Goal: Information Seeking & Learning: Learn about a topic

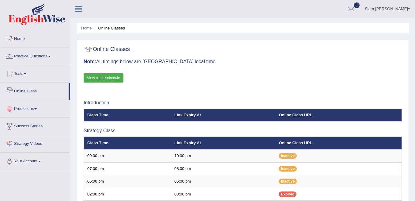
click at [29, 91] on link "Online Class" at bounding box center [34, 90] width 68 height 15
click at [103, 78] on link "View class schedule" at bounding box center [104, 77] width 40 height 9
click at [36, 55] on link "Practice Questions" at bounding box center [35, 55] width 70 height 15
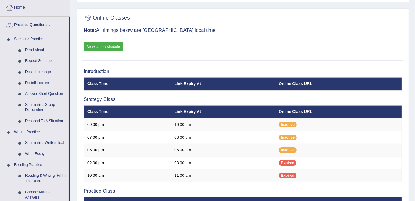
scroll to position [102, 0]
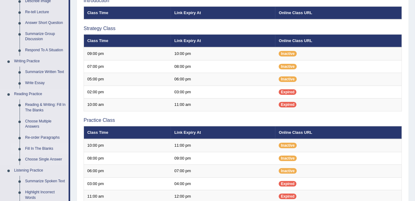
click at [43, 147] on link "Fill In The Blanks" at bounding box center [45, 148] width 46 height 11
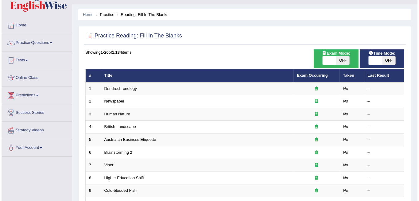
scroll to position [41, 0]
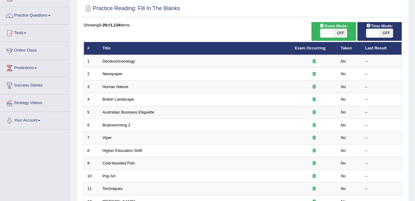
click at [345, 31] on span "OFF" at bounding box center [340, 33] width 13 height 9
checkbox input "true"
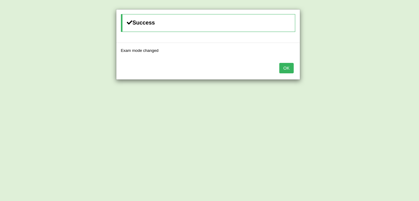
click at [287, 68] on button "OK" at bounding box center [286, 68] width 14 height 10
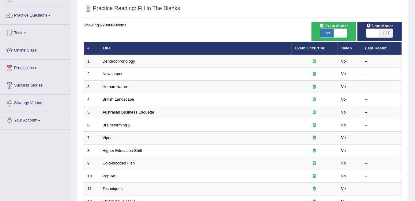
click at [386, 33] on span "OFF" at bounding box center [386, 33] width 13 height 9
checkbox input "true"
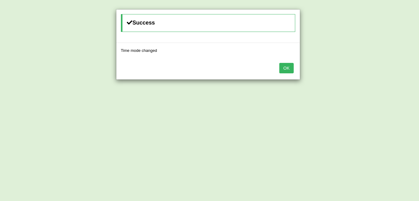
click at [290, 65] on button "OK" at bounding box center [286, 68] width 14 height 10
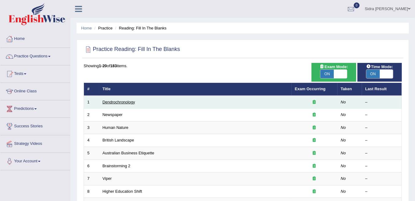
click at [116, 102] on link "Dendrochronology" at bounding box center [119, 102] width 32 height 5
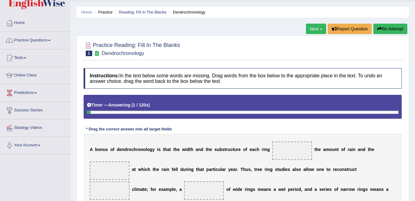
scroll to position [61, 0]
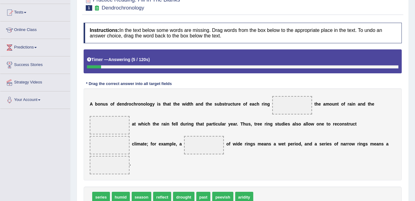
click at [289, 104] on span at bounding box center [293, 105] width 40 height 18
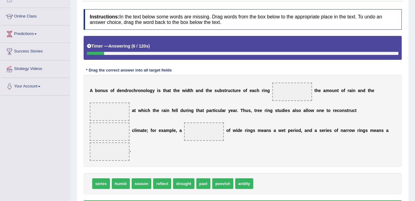
scroll to position [102, 0]
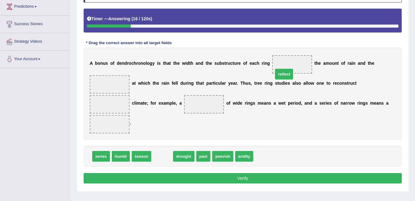
drag, startPoint x: 163, startPoint y: 155, endPoint x: 285, endPoint y: 70, distance: 148.7
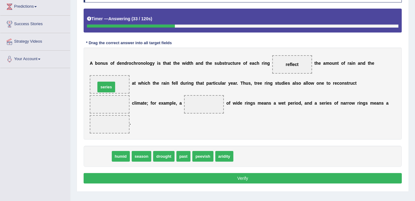
drag, startPoint x: 97, startPoint y: 157, endPoint x: 102, endPoint y: 88, distance: 69.8
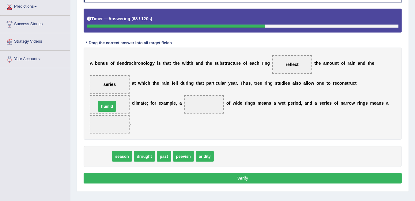
drag, startPoint x: 95, startPoint y: 157, endPoint x: 101, endPoint y: 107, distance: 50.3
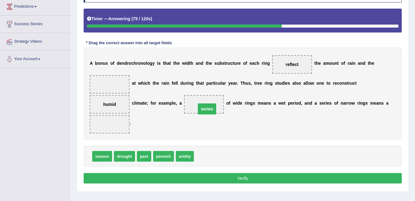
drag, startPoint x: 111, startPoint y: 85, endPoint x: 209, endPoint y: 109, distance: 100.6
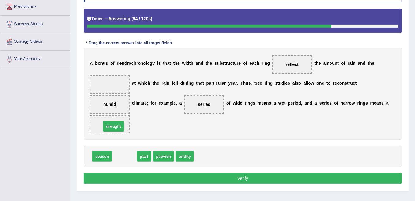
drag, startPoint x: 124, startPoint y: 157, endPoint x: 113, endPoint y: 127, distance: 32.3
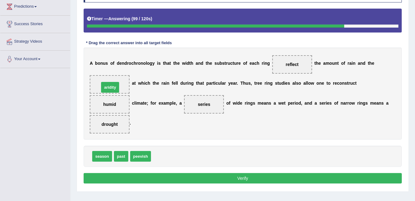
drag, startPoint x: 161, startPoint y: 155, endPoint x: 109, endPoint y: 86, distance: 86.8
click at [227, 173] on button "Verify" at bounding box center [243, 178] width 319 height 10
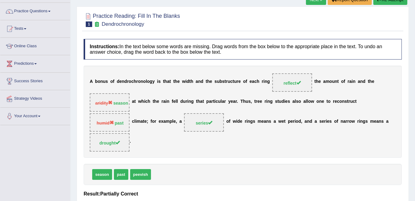
scroll to position [0, 0]
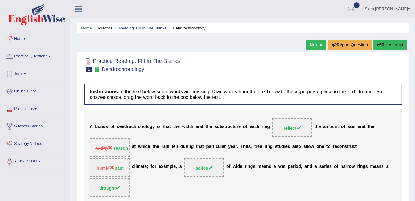
click at [316, 43] on link "Next »" at bounding box center [316, 45] width 20 height 10
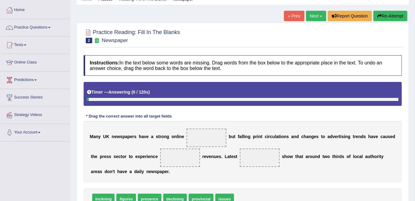
scroll to position [82, 0]
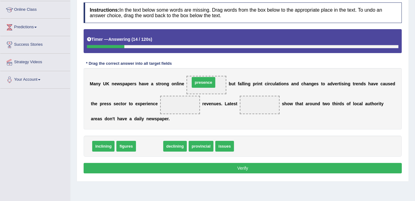
drag, startPoint x: 153, startPoint y: 145, endPoint x: 207, endPoint y: 82, distance: 83.3
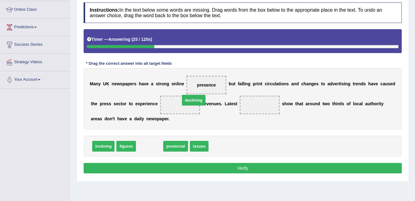
drag, startPoint x: 149, startPoint y: 146, endPoint x: 193, endPoint y: 100, distance: 63.8
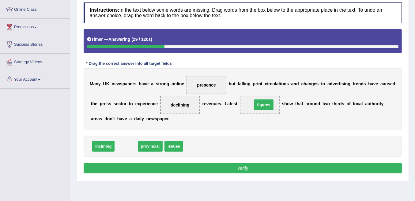
drag, startPoint x: 129, startPoint y: 143, endPoint x: 266, endPoint y: 102, distance: 143.7
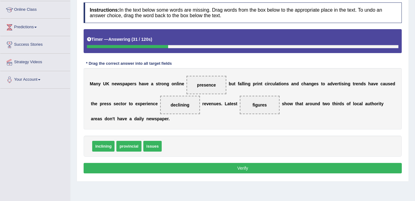
click at [214, 166] on button "Verify" at bounding box center [243, 168] width 319 height 10
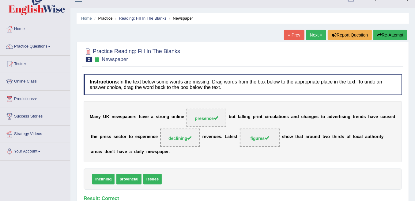
scroll to position [0, 0]
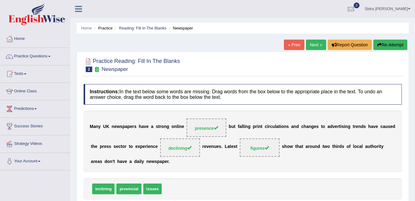
click at [313, 41] on link "Next »" at bounding box center [316, 45] width 20 height 10
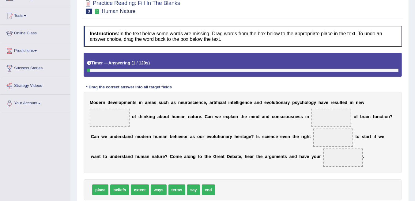
scroll to position [61, 0]
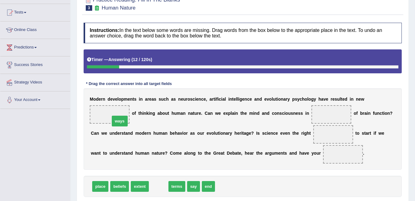
drag, startPoint x: 162, startPoint y: 186, endPoint x: 123, endPoint y: 121, distance: 76.0
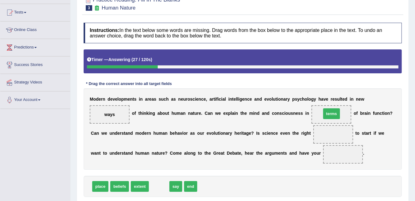
drag, startPoint x: 157, startPoint y: 186, endPoint x: 330, endPoint y: 113, distance: 187.3
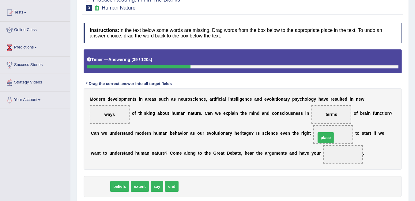
drag, startPoint x: 105, startPoint y: 183, endPoint x: 330, endPoint y: 135, distance: 230.9
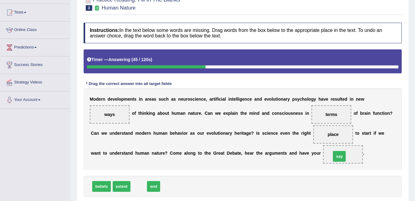
drag, startPoint x: 140, startPoint y: 185, endPoint x: 340, endPoint y: 155, distance: 203.1
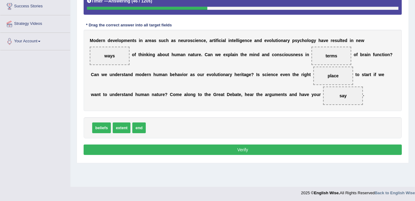
scroll to position [121, 0]
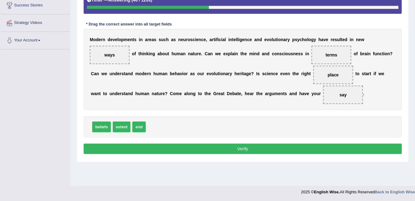
click at [320, 150] on button "Verify" at bounding box center [243, 148] width 319 height 10
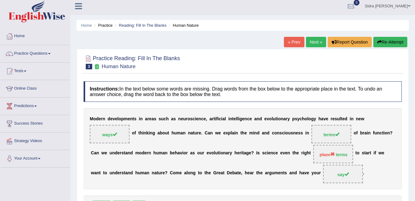
scroll to position [0, 0]
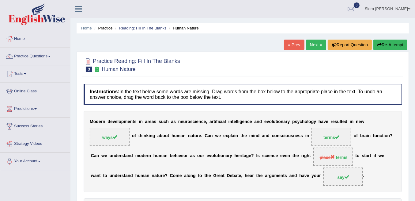
click at [318, 47] on link "Next »" at bounding box center [316, 45] width 20 height 10
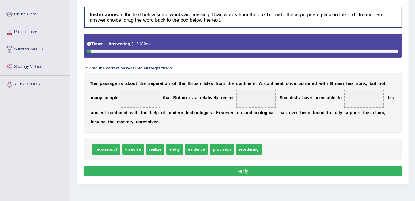
scroll to position [82, 0]
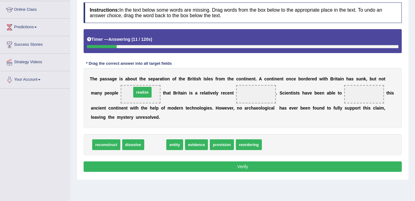
drag, startPoint x: 155, startPoint y: 146, endPoint x: 142, endPoint y: 94, distance: 54.0
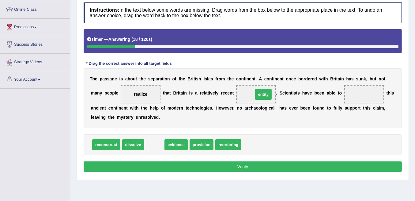
drag, startPoint x: 154, startPoint y: 146, endPoint x: 263, endPoint y: 95, distance: 120.3
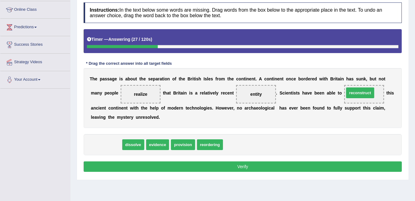
drag, startPoint x: 108, startPoint y: 144, endPoint x: 362, endPoint y: 92, distance: 259.5
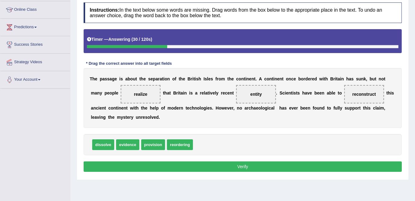
click at [258, 166] on button "Verify" at bounding box center [243, 166] width 319 height 10
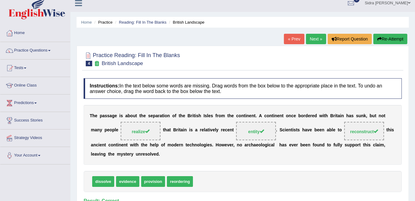
scroll to position [0, 0]
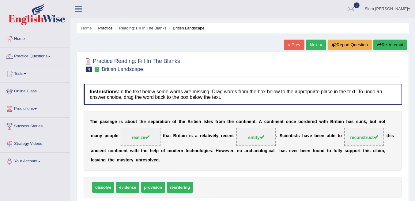
click at [315, 47] on link "Next »" at bounding box center [316, 45] width 20 height 10
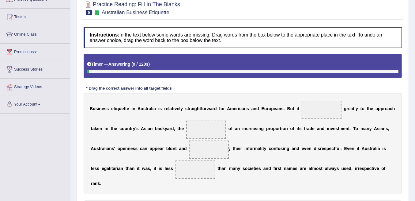
scroll to position [82, 0]
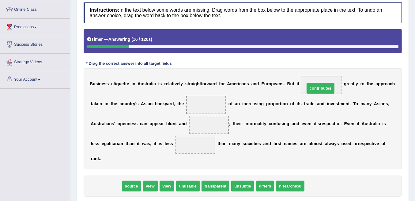
drag, startPoint x: 109, startPoint y: 185, endPoint x: 324, endPoint y: 87, distance: 235.9
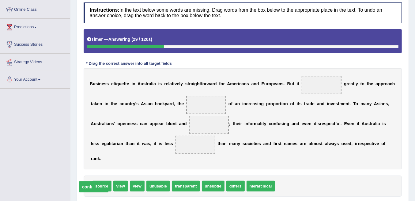
drag, startPoint x: 322, startPoint y: 83, endPoint x: 94, endPoint y: 185, distance: 250.2
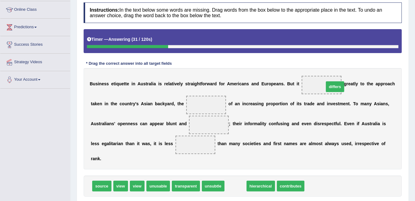
drag, startPoint x: 236, startPoint y: 185, endPoint x: 335, endPoint y: 86, distance: 140.7
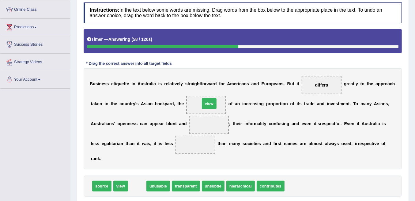
drag, startPoint x: 137, startPoint y: 184, endPoint x: 209, endPoint y: 101, distance: 109.5
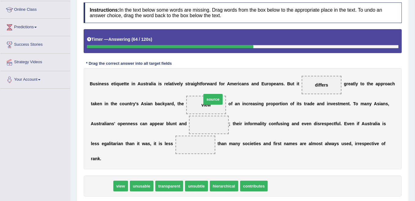
drag, startPoint x: 105, startPoint y: 186, endPoint x: 216, endPoint y: 104, distance: 138.6
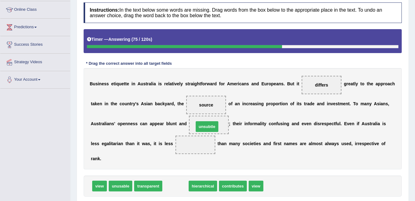
drag, startPoint x: 179, startPoint y: 184, endPoint x: 211, endPoint y: 124, distance: 67.3
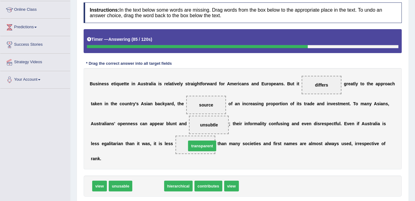
drag, startPoint x: 148, startPoint y: 186, endPoint x: 202, endPoint y: 146, distance: 67.3
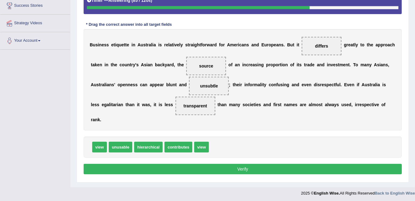
scroll to position [121, 0]
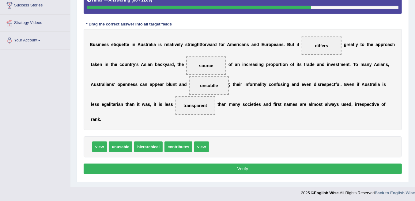
click at [251, 166] on button "Verify" at bounding box center [243, 168] width 319 height 10
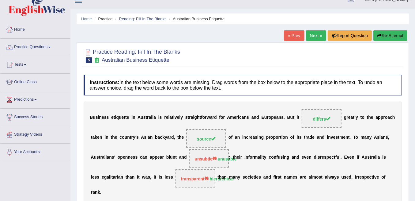
scroll to position [0, 0]
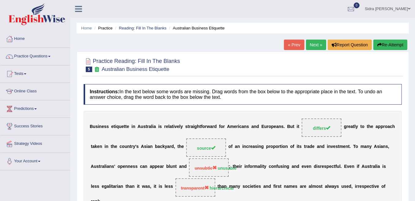
click at [314, 44] on link "Next »" at bounding box center [316, 45] width 20 height 10
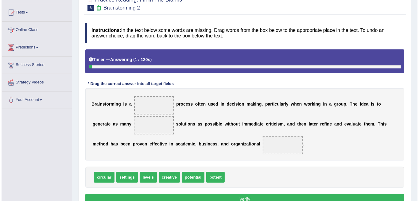
scroll to position [82, 0]
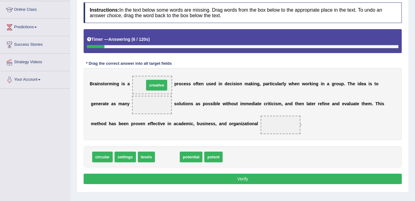
drag, startPoint x: 164, startPoint y: 156, endPoint x: 154, endPoint y: 84, distance: 72.5
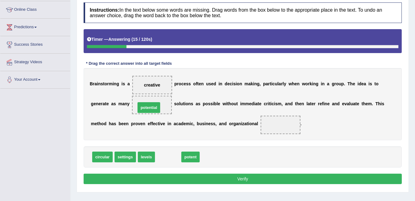
drag, startPoint x: 172, startPoint y: 155, endPoint x: 152, endPoint y: 105, distance: 53.0
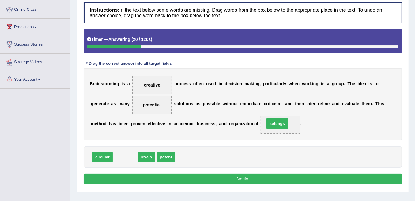
drag, startPoint x: 124, startPoint y: 156, endPoint x: 280, endPoint y: 123, distance: 158.6
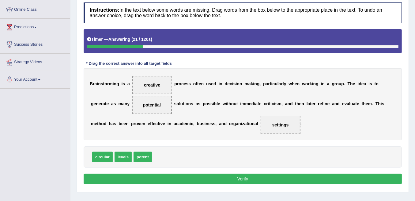
click at [282, 175] on button "Verify" at bounding box center [243, 179] width 319 height 10
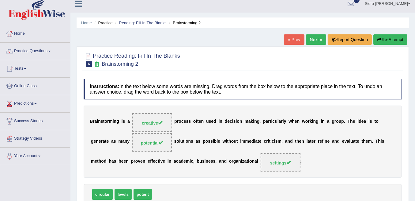
scroll to position [0, 0]
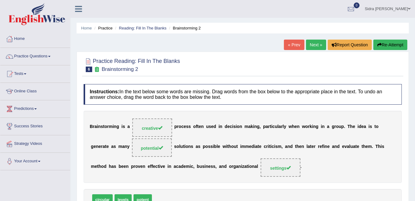
click at [315, 46] on link "Next »" at bounding box center [316, 45] width 20 height 10
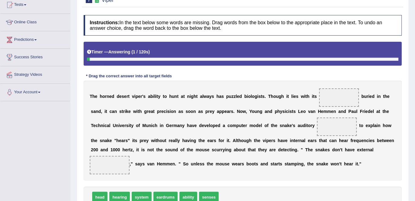
scroll to position [82, 0]
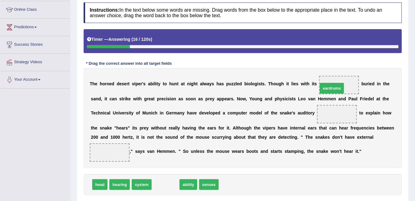
drag, startPoint x: 168, startPoint y: 183, endPoint x: 334, endPoint y: 87, distance: 192.3
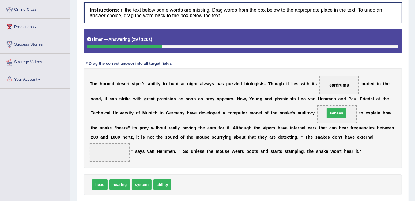
drag, startPoint x: 183, startPoint y: 184, endPoint x: 337, endPoint y: 113, distance: 169.7
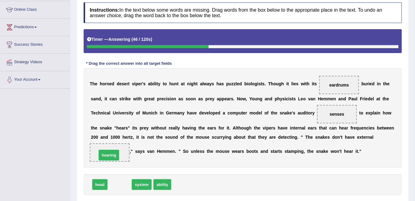
drag, startPoint x: 122, startPoint y: 185, endPoint x: 111, endPoint y: 155, distance: 31.6
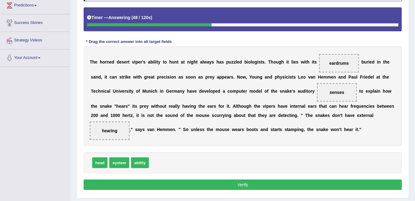
scroll to position [121, 0]
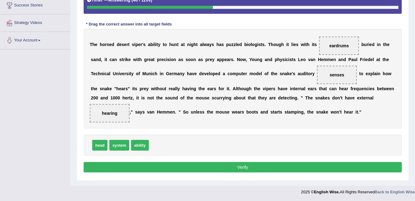
click at [248, 170] on div "Instructions: In the text below some words are missing. Drag words from the box…" at bounding box center [243, 68] width 322 height 217
click at [249, 168] on button "Verify" at bounding box center [243, 167] width 319 height 10
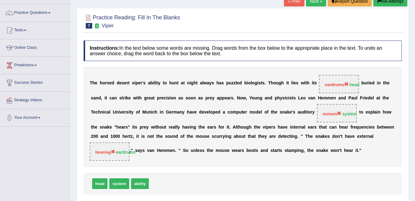
scroll to position [39, 0]
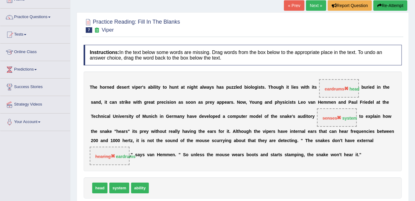
click at [317, 9] on link "Next »" at bounding box center [316, 5] width 20 height 10
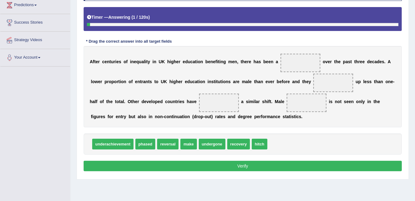
scroll to position [121, 0]
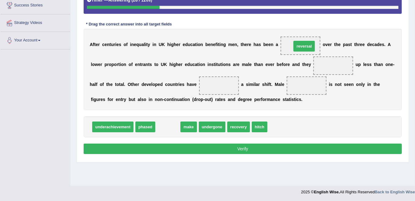
drag, startPoint x: 171, startPoint y: 125, endPoint x: 308, endPoint y: 45, distance: 158.3
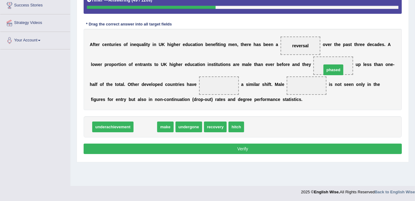
drag, startPoint x: 148, startPoint y: 126, endPoint x: 337, endPoint y: 69, distance: 196.8
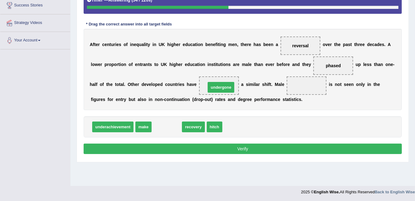
drag, startPoint x: 173, startPoint y: 127, endPoint x: 227, endPoint y: 87, distance: 66.9
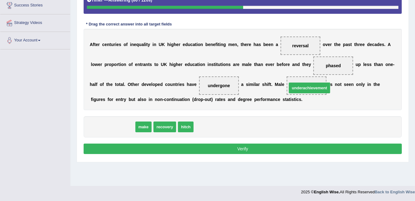
drag, startPoint x: 116, startPoint y: 124, endPoint x: 313, endPoint y: 85, distance: 200.3
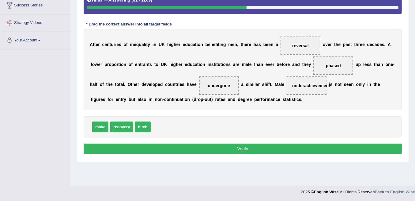
click at [246, 144] on button "Verify" at bounding box center [243, 148] width 319 height 10
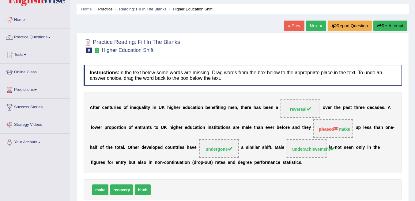
scroll to position [19, 0]
click at [312, 27] on link "Next »" at bounding box center [316, 26] width 20 height 10
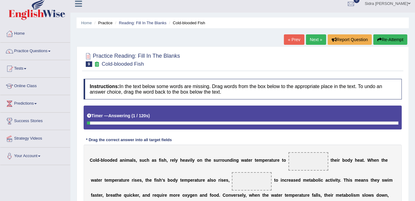
scroll to position [61, 0]
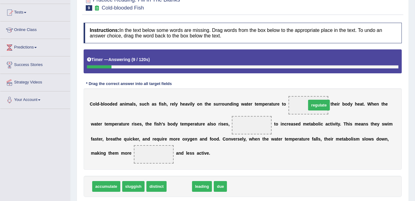
drag, startPoint x: 181, startPoint y: 184, endPoint x: 320, endPoint y: 103, distance: 161.3
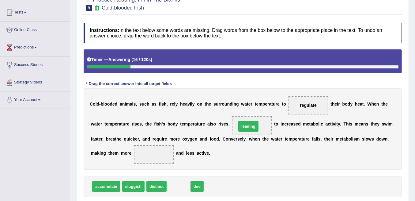
drag, startPoint x: 183, startPoint y: 186, endPoint x: 251, endPoint y: 127, distance: 90.2
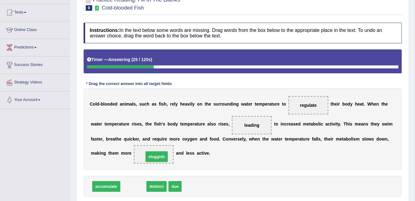
drag, startPoint x: 132, startPoint y: 186, endPoint x: 155, endPoint y: 156, distance: 37.8
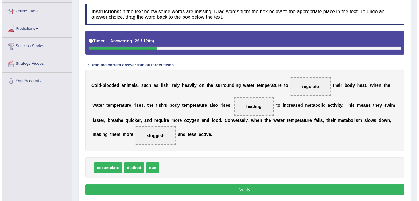
scroll to position [102, 0]
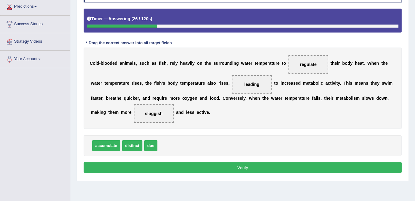
click at [160, 166] on button "Verify" at bounding box center [243, 167] width 319 height 10
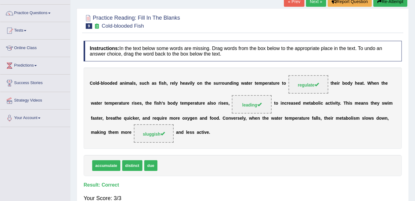
scroll to position [41, 0]
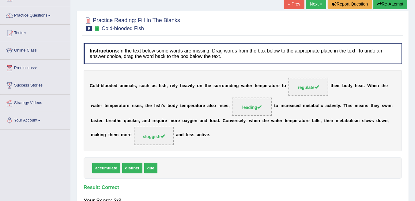
click at [308, 7] on link "Next »" at bounding box center [316, 4] width 20 height 10
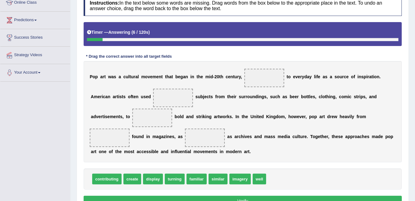
scroll to position [102, 0]
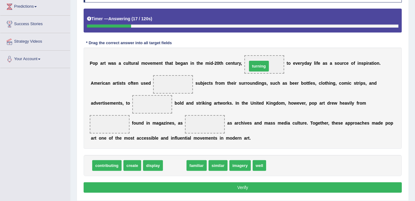
drag, startPoint x: 174, startPoint y: 164, endPoint x: 259, endPoint y: 65, distance: 130.3
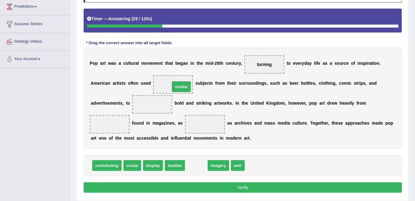
drag, startPoint x: 198, startPoint y: 163, endPoint x: 183, endPoint y: 84, distance: 80.2
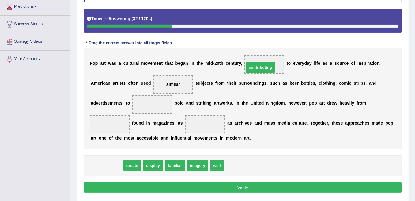
drag, startPoint x: 115, startPoint y: 163, endPoint x: 268, endPoint y: 65, distance: 181.6
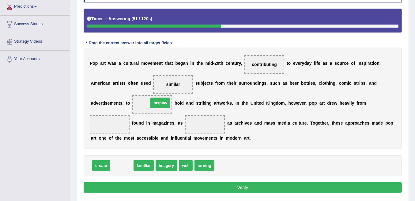
drag, startPoint x: 123, startPoint y: 162, endPoint x: 162, endPoint y: 99, distance: 73.4
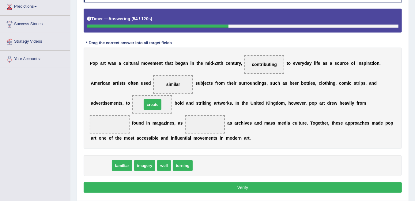
drag, startPoint x: 105, startPoint y: 163, endPoint x: 156, endPoint y: 102, distance: 79.6
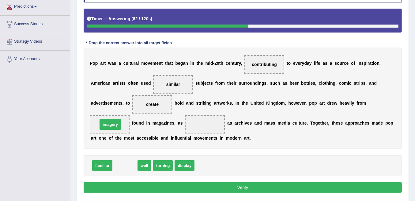
drag, startPoint x: 125, startPoint y: 166, endPoint x: 111, endPoint y: 124, distance: 43.6
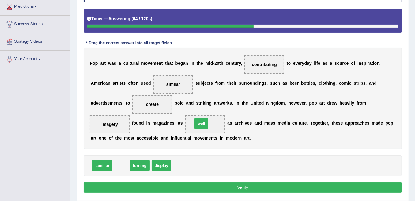
drag, startPoint x: 125, startPoint y: 164, endPoint x: 205, endPoint y: 122, distance: 90.5
click at [214, 182] on button "Verify" at bounding box center [243, 187] width 319 height 10
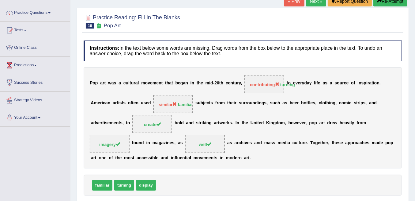
scroll to position [0, 0]
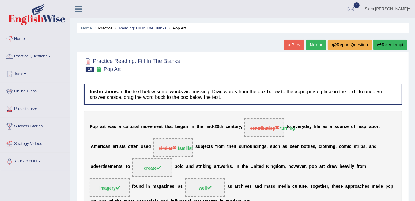
click at [316, 44] on link "Next »" at bounding box center [316, 45] width 20 height 10
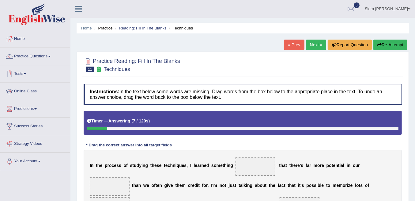
click at [29, 94] on link "Online Class" at bounding box center [35, 90] width 70 height 15
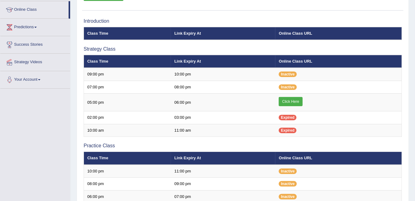
scroll to position [82, 0]
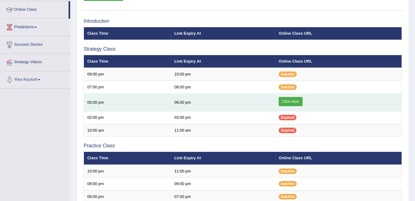
click at [298, 97] on link "Click Here" at bounding box center [291, 101] width 24 height 9
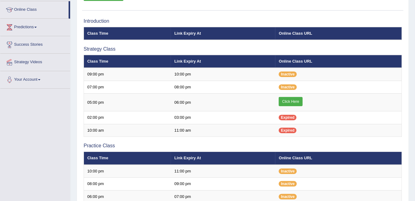
scroll to position [82, 0]
click at [386, 12] on div "Online Classes Note: All timings below are Melbourne local time View class sche…" at bounding box center [243, 141] width 333 height 366
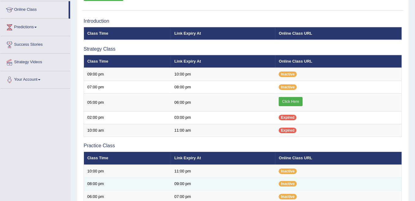
click at [374, 178] on td "Inactive" at bounding box center [339, 184] width 126 height 13
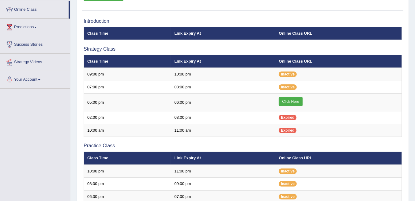
scroll to position [82, 0]
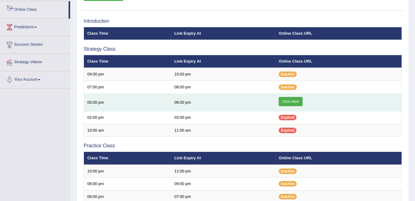
click at [292, 97] on link "Click Here" at bounding box center [291, 101] width 24 height 9
